Goal: Complete application form: Complete application form

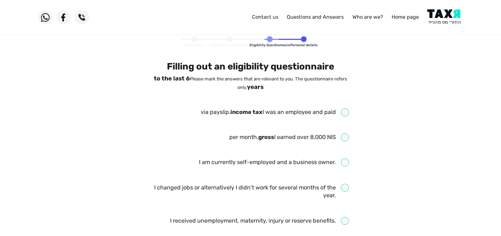
click at [342, 110] on input "checkbox" at bounding box center [275, 112] width 148 height 8
checkbox input "true"
click at [345, 137] on input "checkbox" at bounding box center [288, 137] width 119 height 8
checkbox input "true"
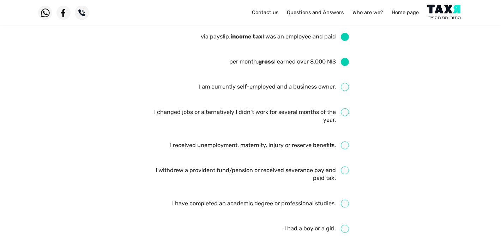
scroll to position [78, 0]
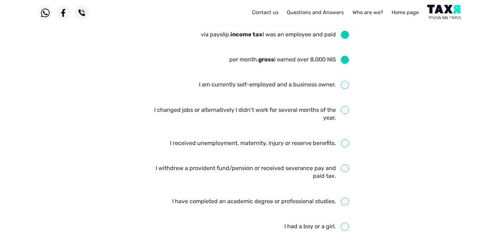
click at [344, 110] on input "checkbox" at bounding box center [250, 114] width 196 height 16
checkbox input "true"
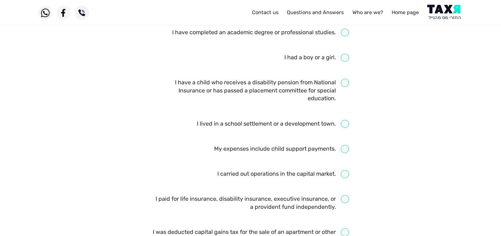
scroll to position [247, 0]
click at [346, 151] on input "checkbox" at bounding box center [281, 149] width 135 height 8
checkbox input "true"
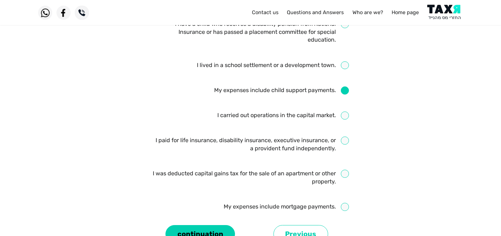
scroll to position [332, 0]
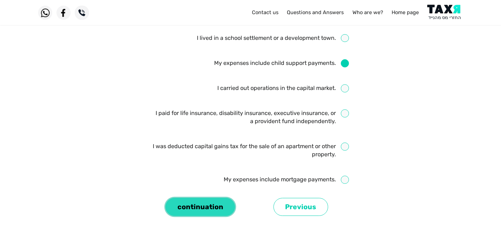
click at [204, 211] on button "continuation" at bounding box center [199, 207] width 69 height 18
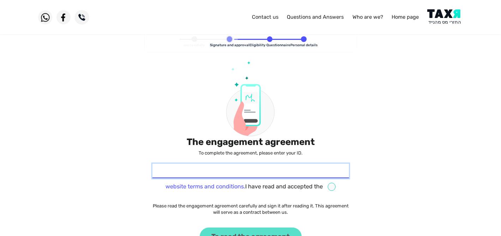
click at [275, 173] on input "* Identity card" at bounding box center [250, 171] width 196 height 15
type input "347781965"
click at [331, 189] on input "checkbox" at bounding box center [250, 187] width 170 height 8
checkbox input "true"
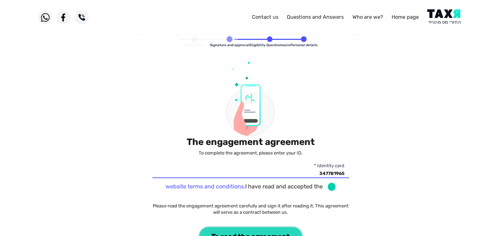
click at [237, 233] on font "To read the agreement" at bounding box center [250, 237] width 78 height 8
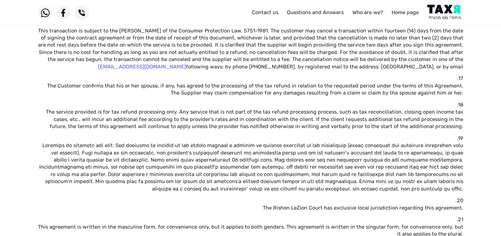
scroll to position [680, 0]
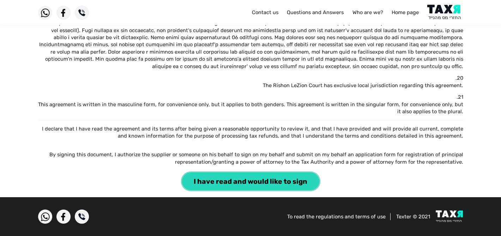
click at [248, 176] on button "I have read and would like to sign" at bounding box center [250, 181] width 137 height 18
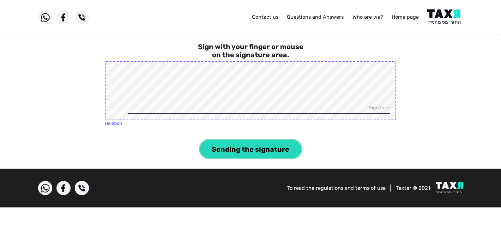
click at [250, 145] on font "Sending the signature" at bounding box center [250, 149] width 78 height 8
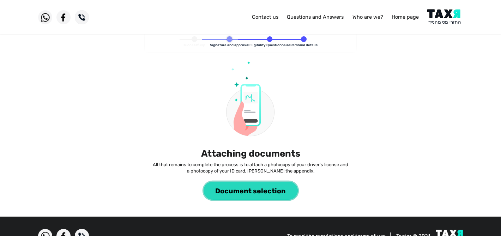
click at [261, 187] on font "Document selection" at bounding box center [250, 191] width 70 height 8
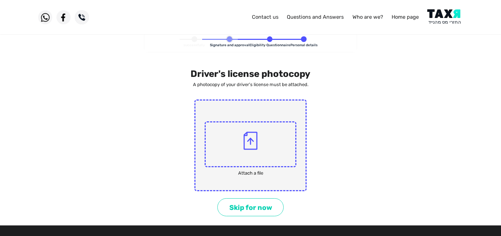
click at [251, 143] on img at bounding box center [250, 140] width 14 height 18
click at [0, 0] on input "file" at bounding box center [0, 0] width 0 height 0
click at [250, 147] on img at bounding box center [250, 140] width 14 height 18
click at [0, 0] on input "file" at bounding box center [0, 0] width 0 height 0
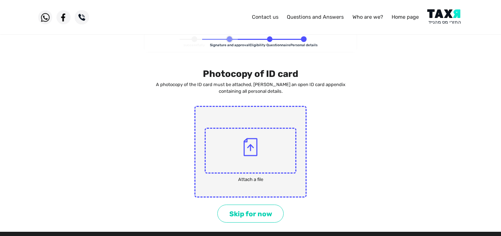
click at [268, 169] on span at bounding box center [250, 151] width 92 height 46
click at [0, 0] on input "file" at bounding box center [0, 0] width 0 height 0
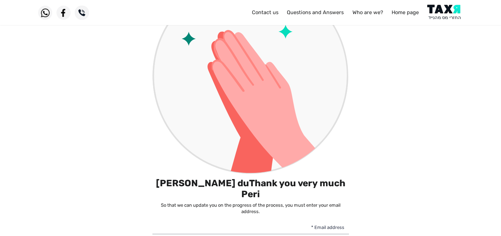
scroll to position [100, 0]
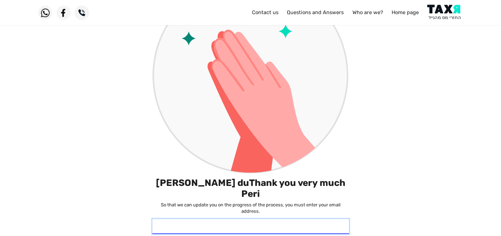
click at [272, 220] on input "* Email address" at bounding box center [250, 226] width 196 height 15
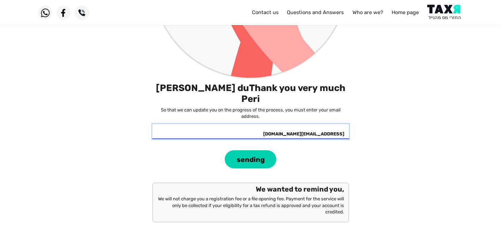
scroll to position [230, 0]
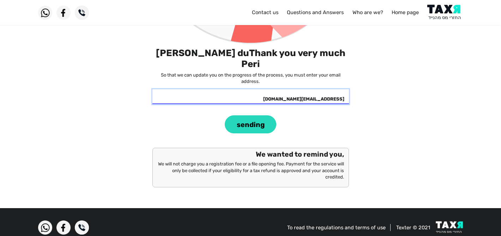
type input "[EMAIL_ADDRESS][DOMAIN_NAME]"
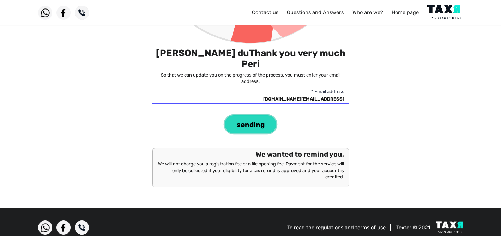
click at [253, 121] on font "sending" at bounding box center [251, 125] width 28 height 8
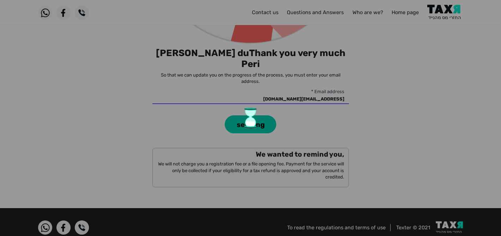
scroll to position [213, 0]
